Goal: Task Accomplishment & Management: Manage account settings

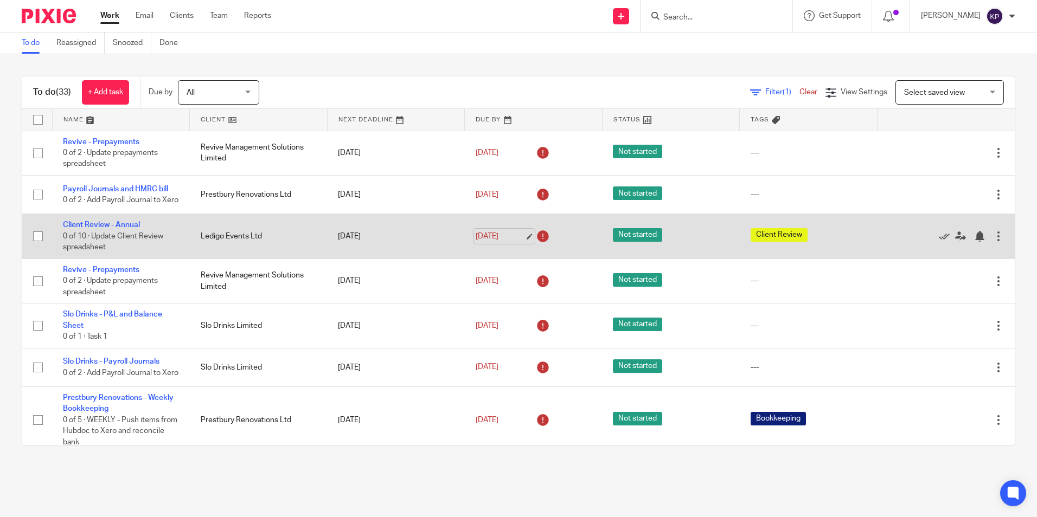
click at [487, 242] on link "31 Aug 2025" at bounding box center [499, 236] width 49 height 11
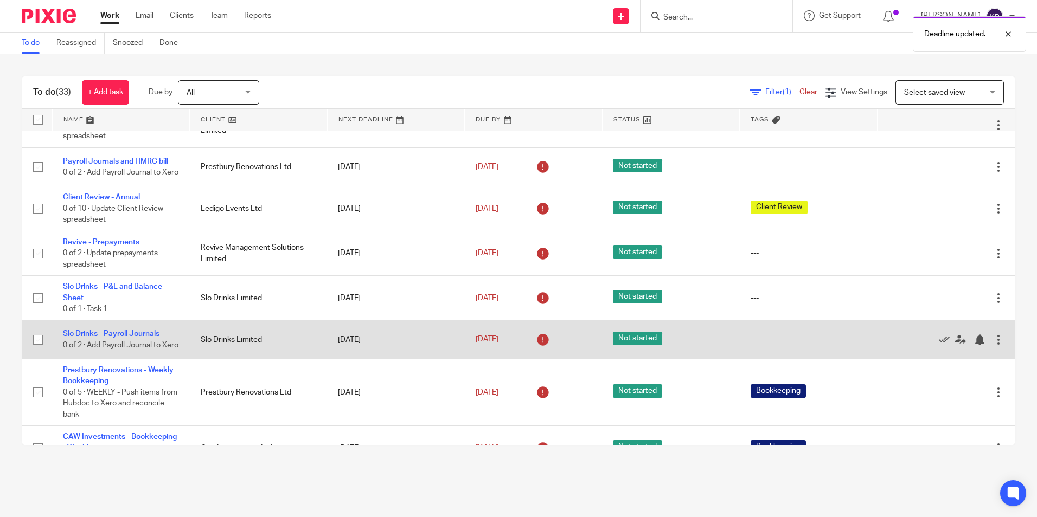
scroll to position [54, 0]
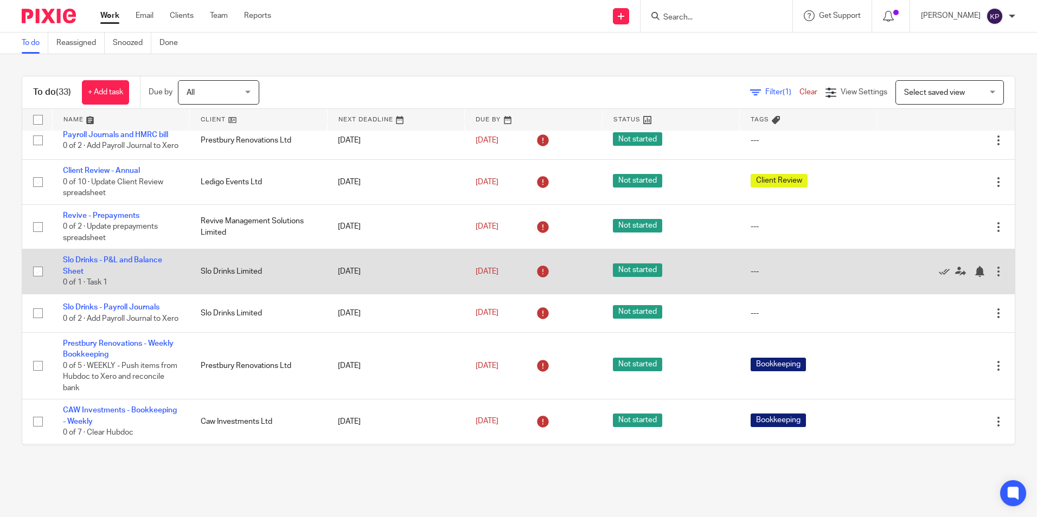
click at [35, 276] on input "checkbox" at bounding box center [38, 271] width 21 height 21
checkbox input "true"
click at [938, 277] on icon at bounding box center [943, 271] width 11 height 11
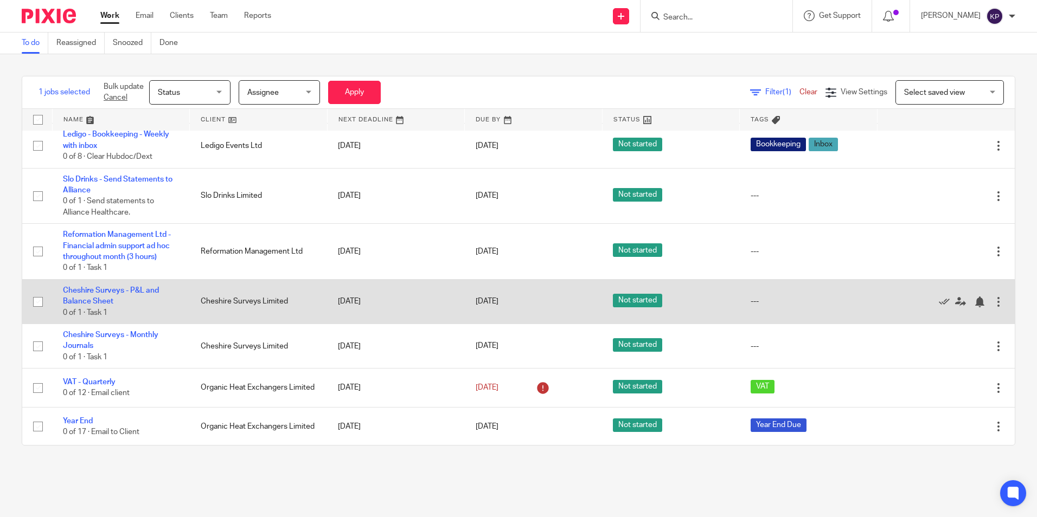
scroll to position [1138, 0]
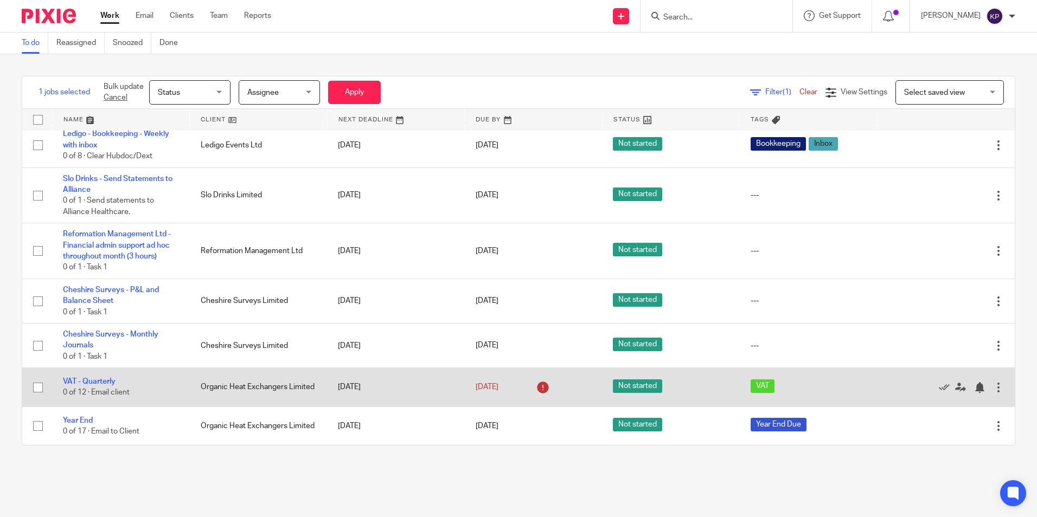
click at [36, 385] on input "checkbox" at bounding box center [38, 387] width 21 height 21
checkbox input "true"
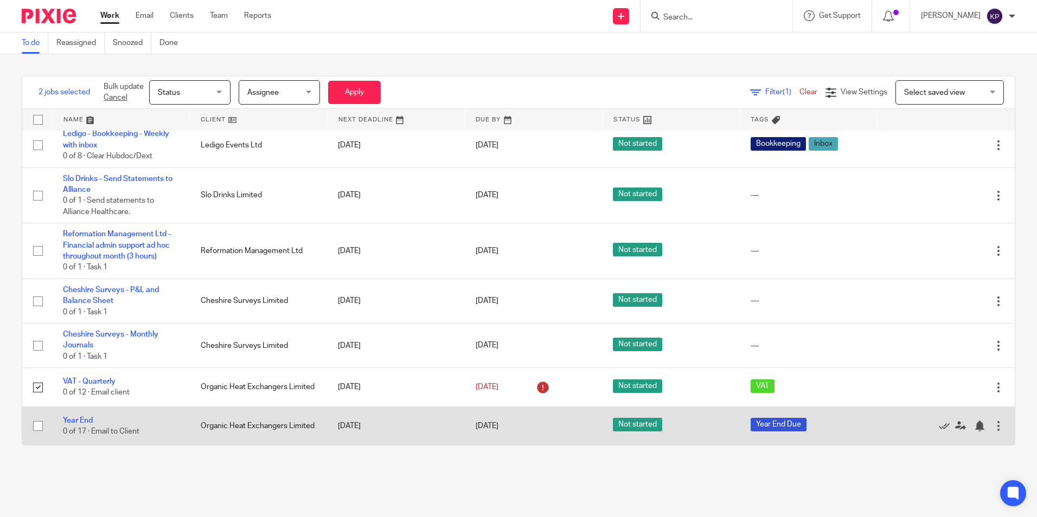
click at [35, 423] on input "checkbox" at bounding box center [38, 426] width 21 height 21
checkbox input "true"
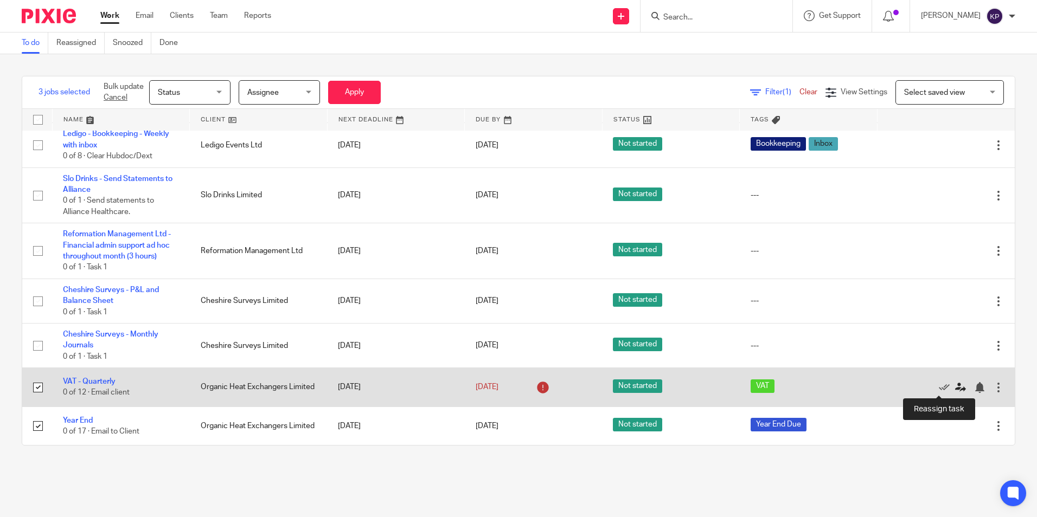
click at [955, 390] on icon at bounding box center [960, 387] width 11 height 11
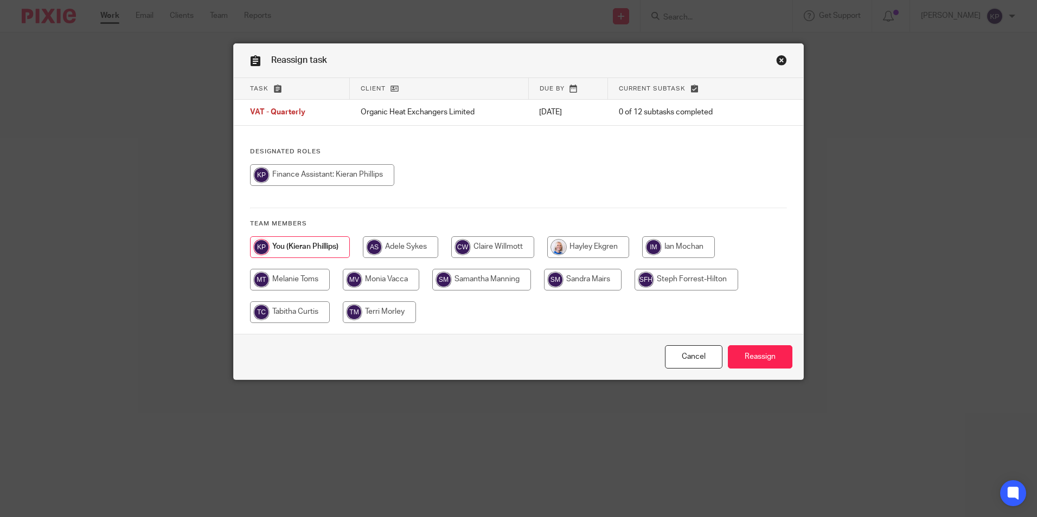
click at [295, 310] on input "radio" at bounding box center [290, 312] width 80 height 22
radio input "true"
click at [769, 366] on input "Reassign" at bounding box center [760, 356] width 65 height 23
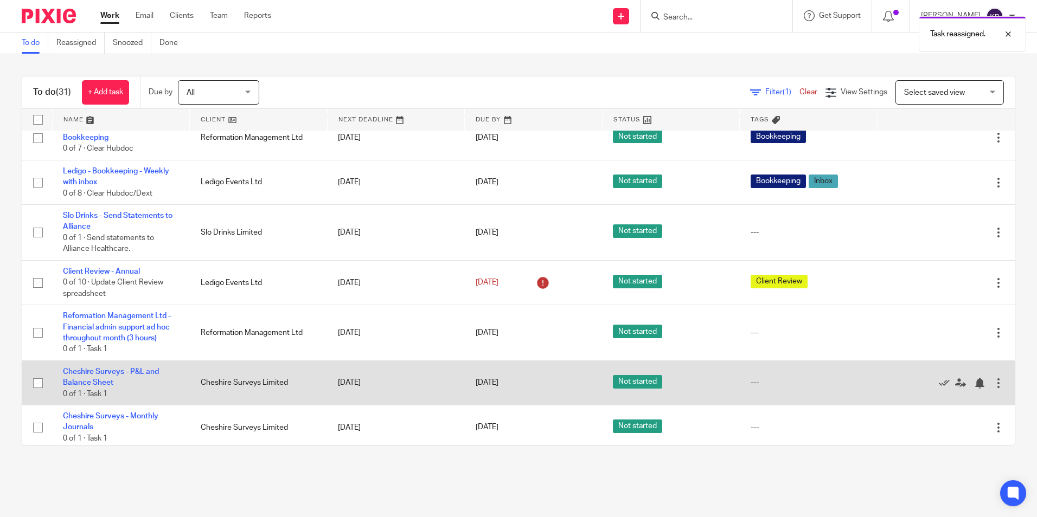
scroll to position [1099, 0]
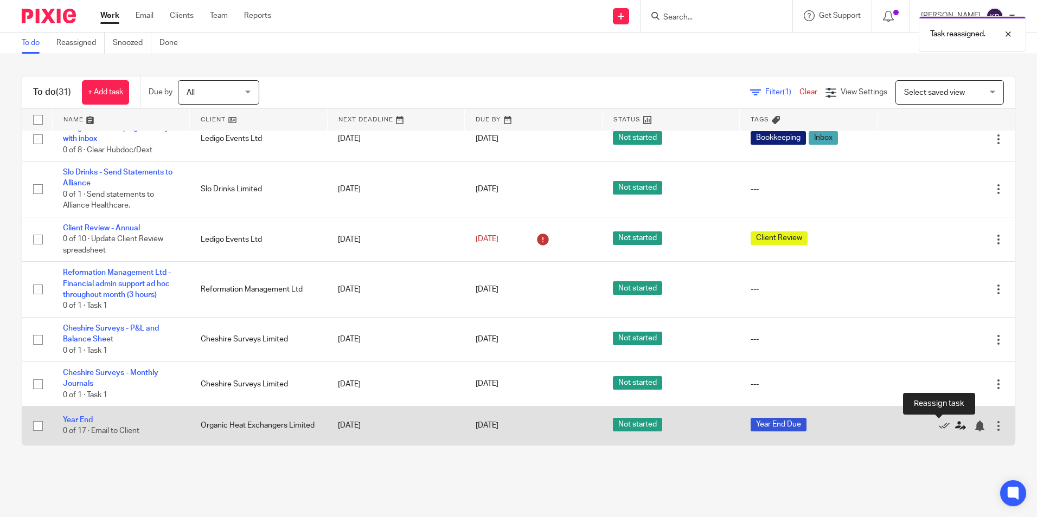
click at [955, 421] on icon at bounding box center [960, 426] width 11 height 11
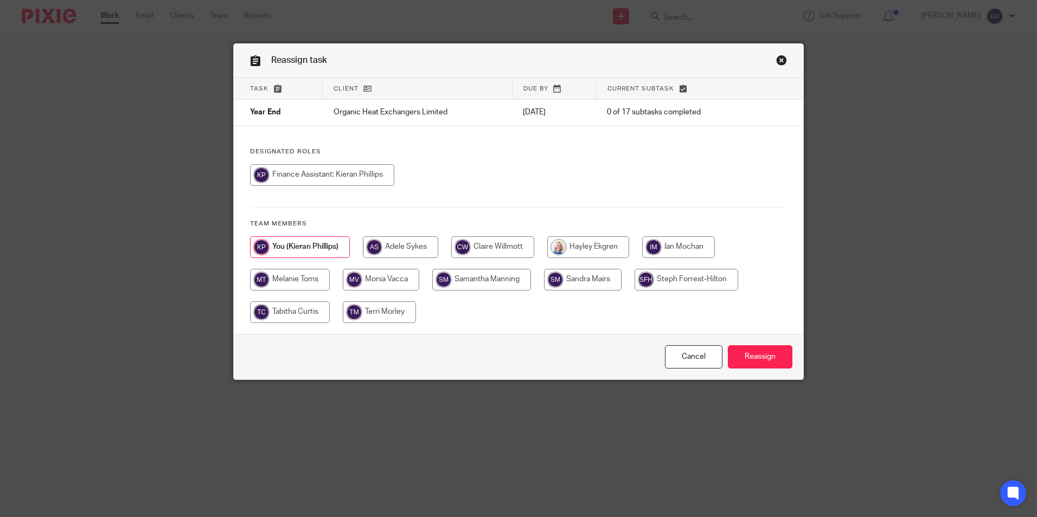
click at [289, 312] on input "radio" at bounding box center [290, 312] width 80 height 22
radio input "true"
click at [771, 353] on input "Reassign" at bounding box center [760, 356] width 65 height 23
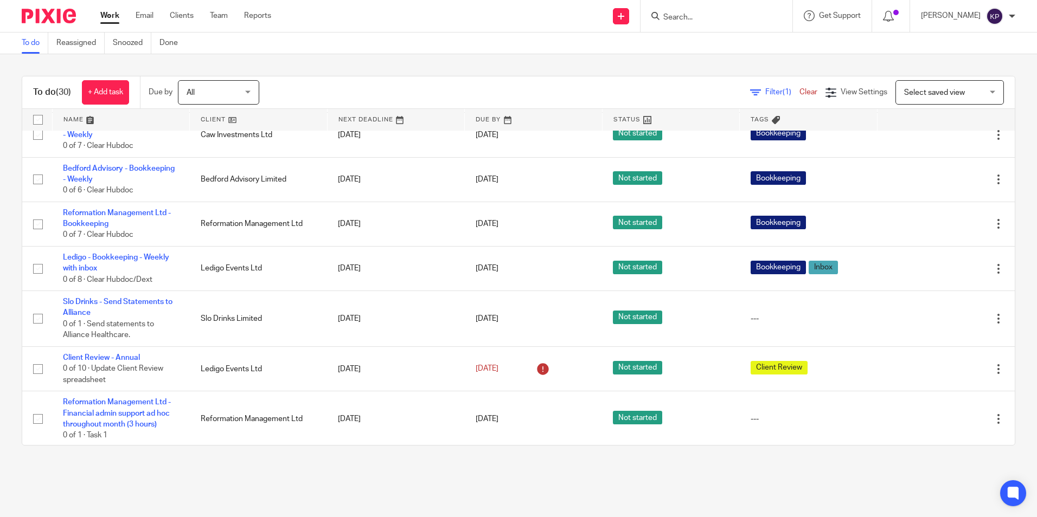
scroll to position [951, 0]
